Goal: Information Seeking & Learning: Learn about a topic

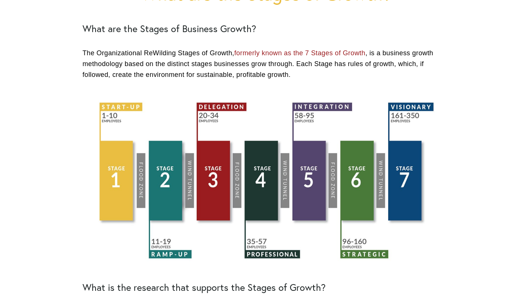
scroll to position [112, 0]
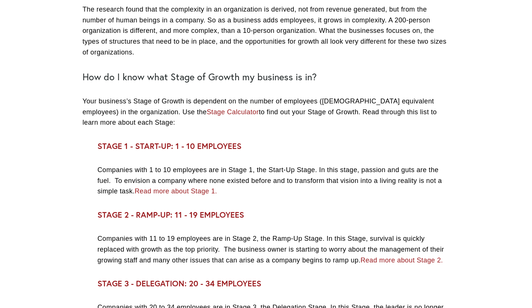
scroll to position [784, 0]
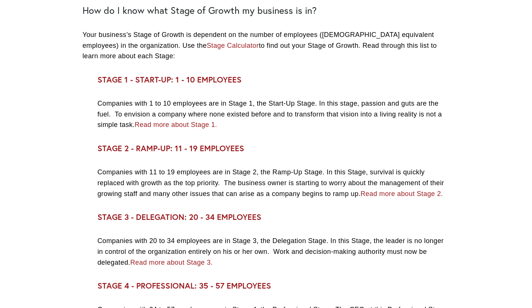
click at [172, 126] on link "Read more about Stage 1." at bounding box center [176, 124] width 83 height 7
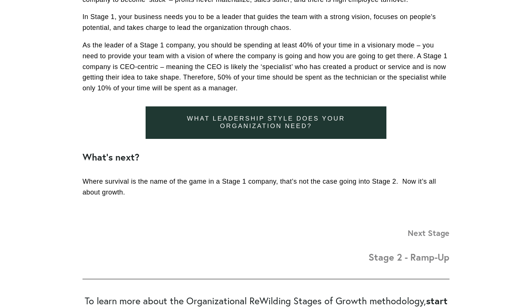
scroll to position [821, 0]
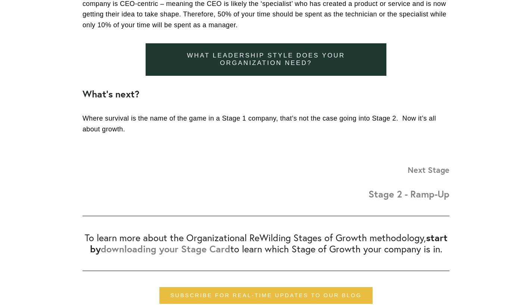
click at [433, 196] on strong "Stage 2 - Ramp-Up" at bounding box center [409, 194] width 81 height 12
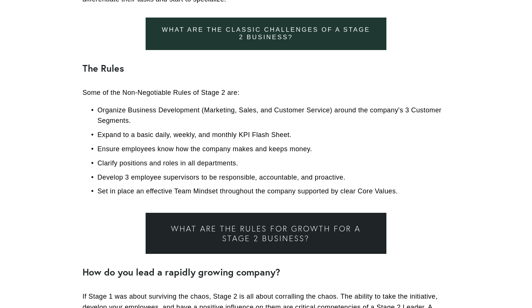
scroll to position [411, 0]
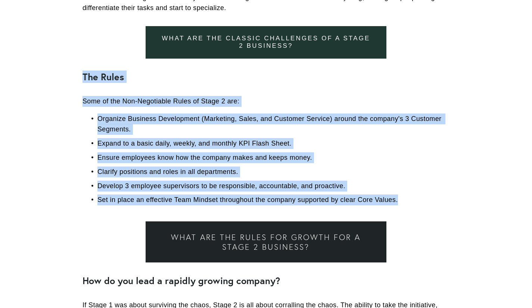
drag, startPoint x: 407, startPoint y: 199, endPoint x: 0, endPoint y: 81, distance: 424.2
click at [0, 81] on article "Stage 2: Ready to Ramp Up? Business Owners [DATE] Written By [PERSON_NAME] When…" at bounding box center [266, 218] width 532 height 1113
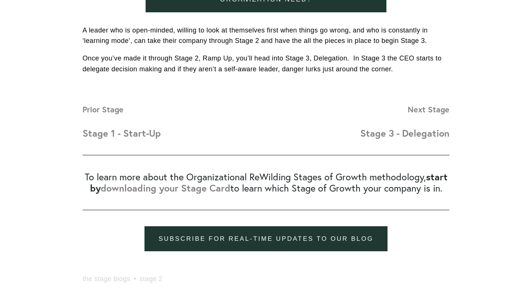
scroll to position [896, 0]
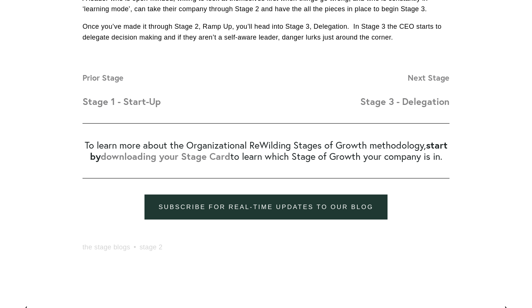
click at [380, 102] on strong "Stage 3 - Delegation" at bounding box center [404, 101] width 89 height 12
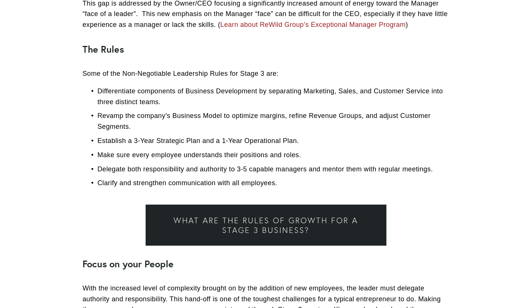
scroll to position [560, 0]
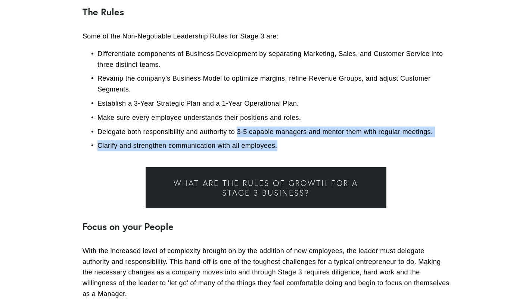
drag, startPoint x: 239, startPoint y: 124, endPoint x: 397, endPoint y: 124, distance: 157.6
click at [394, 142] on ul "Differentiate components of Business Development by separating Marketing, Sales…" at bounding box center [266, 100] width 367 height 103
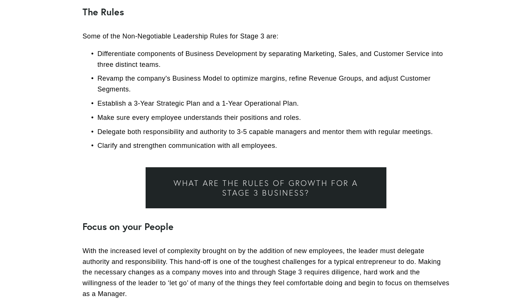
click at [383, 92] on p "Revamp the company's Business Model to optimize margins, refine Revenue Groups,…" at bounding box center [273, 84] width 352 height 22
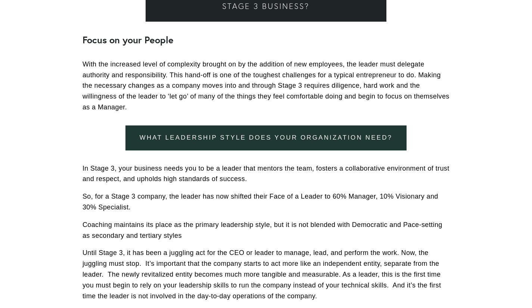
scroll to position [896, 0]
